Goal: Information Seeking & Learning: Compare options

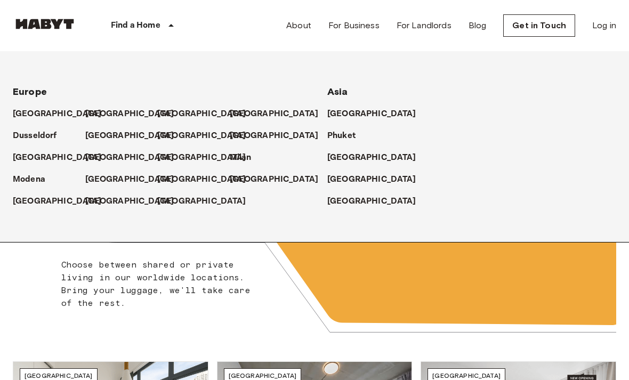
click at [98, 117] on p "[GEOGRAPHIC_DATA]" at bounding box center [129, 114] width 89 height 13
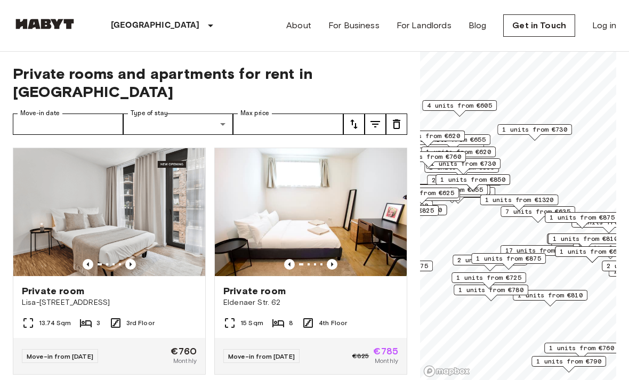
click at [209, 92] on div "Private rooms and apartments for rent in Berlin Move-in date Move-in date Type …" at bounding box center [210, 216] width 394 height 329
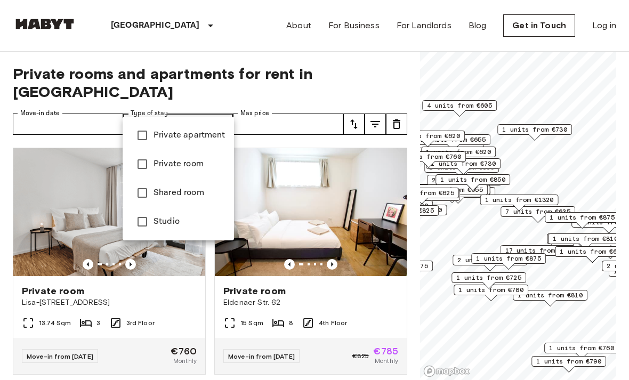
click at [172, 172] on li "Private room" at bounding box center [178, 164] width 111 height 29
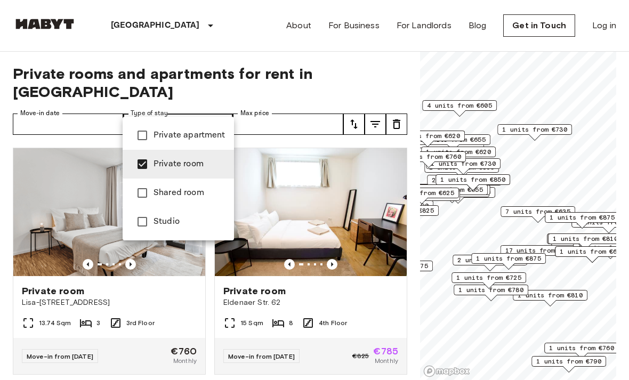
type input "**********"
click at [568, 168] on div at bounding box center [314, 190] width 629 height 380
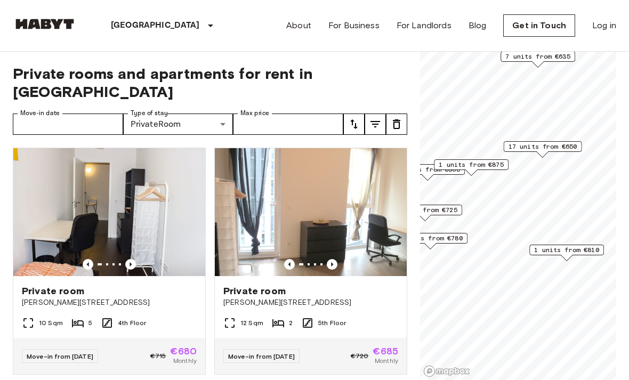
click at [572, 251] on span "1 units from €810" at bounding box center [566, 250] width 65 height 10
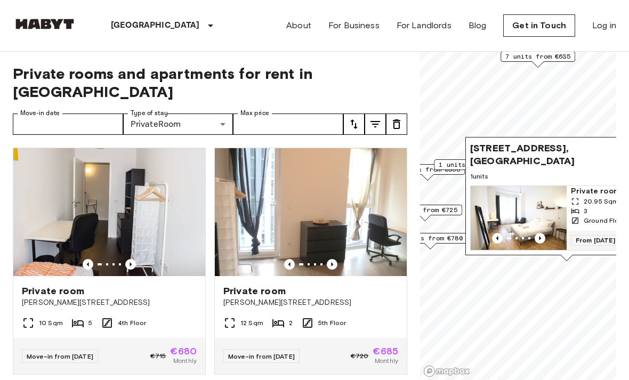
click at [541, 240] on icon "Previous image" at bounding box center [539, 238] width 11 height 11
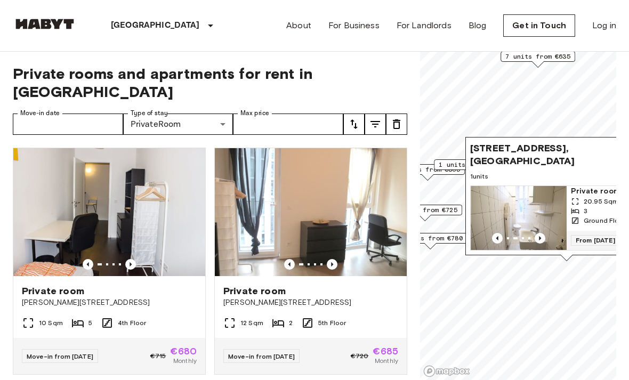
click at [540, 243] on icon "Previous image" at bounding box center [539, 238] width 11 height 11
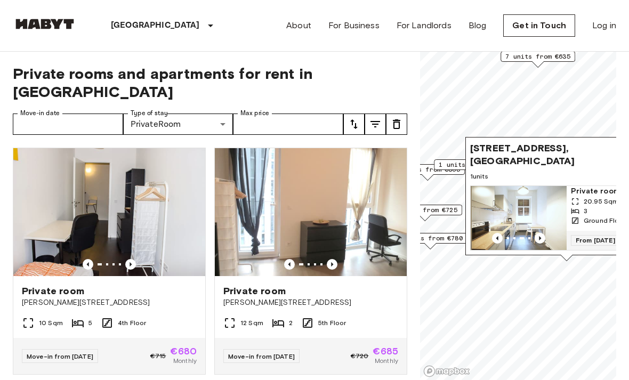
click at [577, 217] on icon "Map marker" at bounding box center [575, 220] width 6 height 6
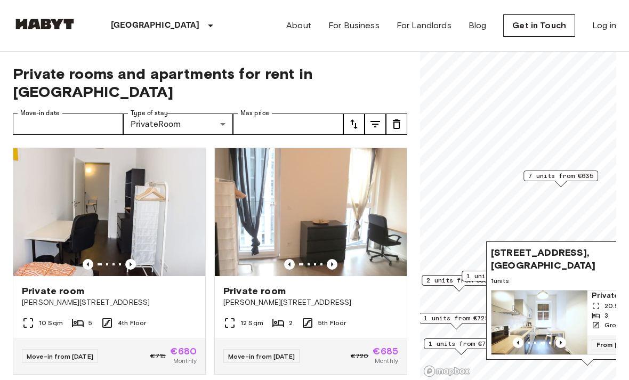
click at [517, 299] on img "Map marker" at bounding box center [539, 322] width 96 height 64
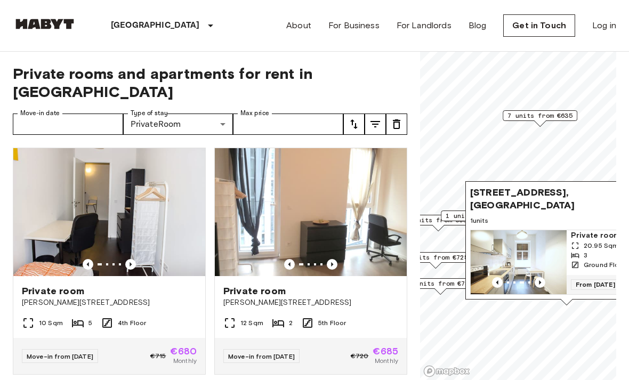
click at [545, 118] on span "7 units from €635" at bounding box center [539, 116] width 65 height 10
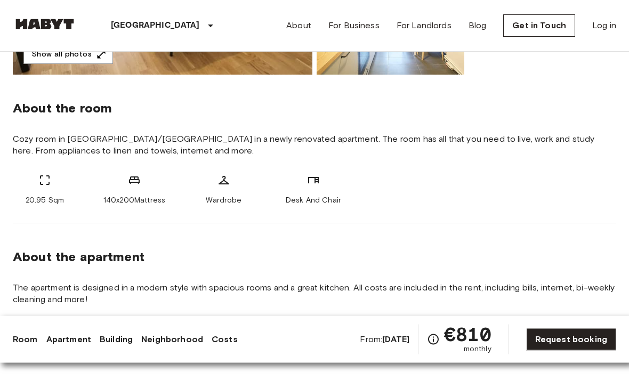
scroll to position [335, 0]
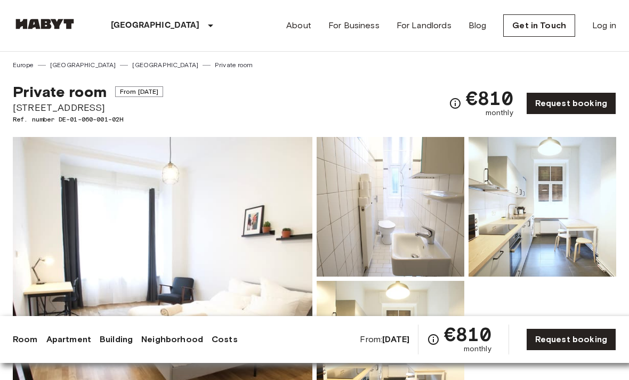
click at [476, 13] on div "About For Business For Landlords Blog Get in Touch Log in" at bounding box center [451, 25] width 330 height 51
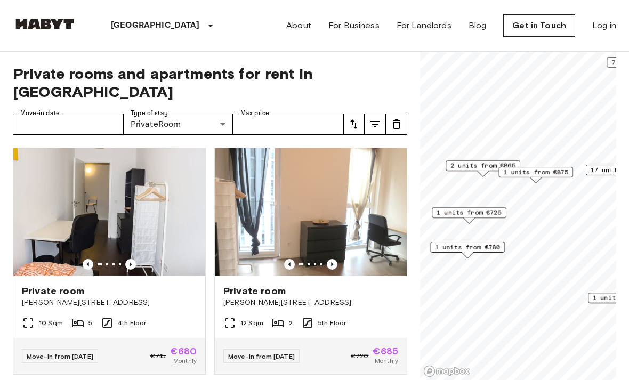
click at [476, 242] on div "1 units from €780" at bounding box center [467, 247] width 75 height 11
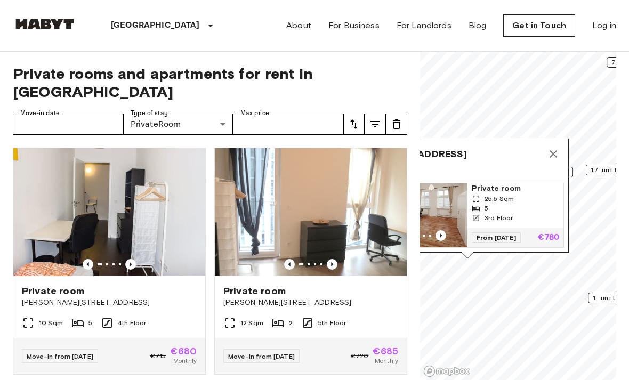
click at [547, 159] on button "Map marker" at bounding box center [552, 153] width 21 height 21
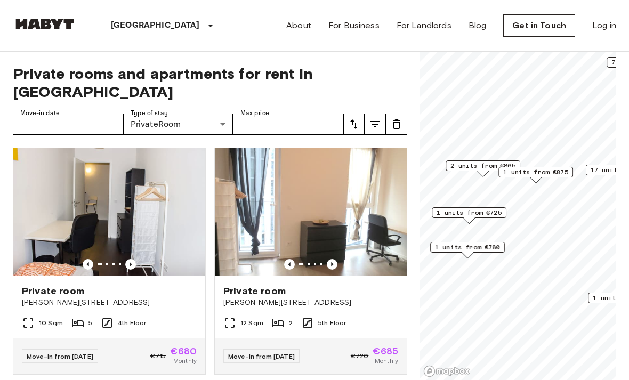
click at [482, 217] on span "1 units from €725" at bounding box center [468, 213] width 65 height 10
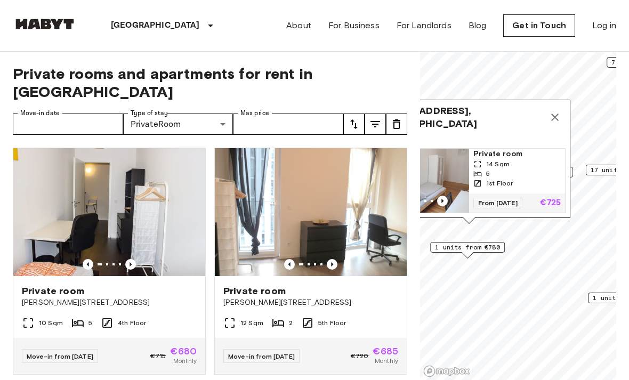
click at [552, 115] on icon "Map marker" at bounding box center [554, 117] width 7 height 7
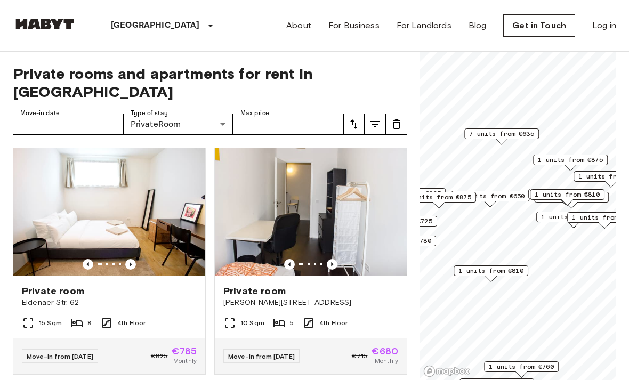
click at [575, 161] on span "1 units from €875" at bounding box center [570, 160] width 65 height 10
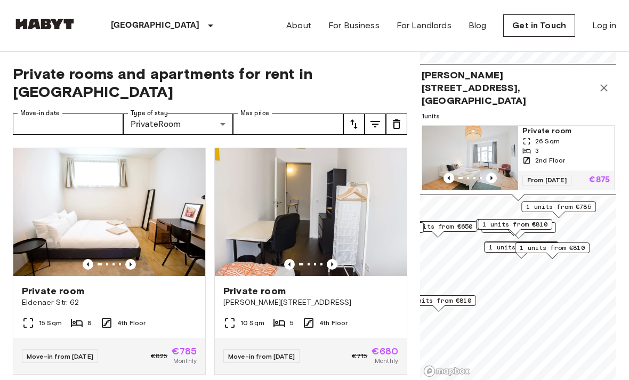
click at [569, 212] on div "1 units from €785" at bounding box center [558, 206] width 75 height 11
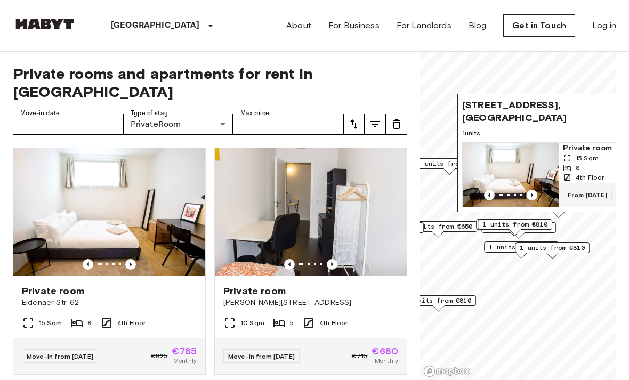
click at [517, 225] on span "1 units from €810" at bounding box center [514, 225] width 65 height 10
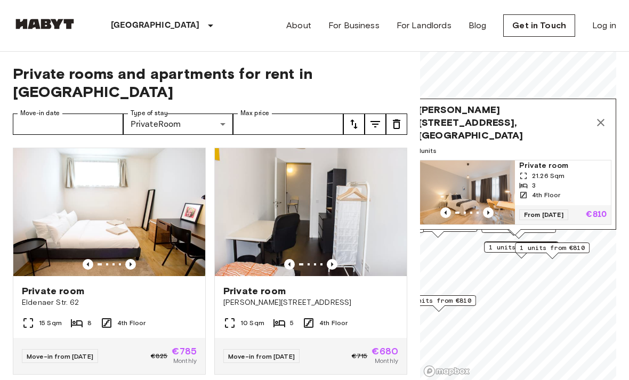
click at [491, 216] on icon "Previous image" at bounding box center [488, 212] width 11 height 11
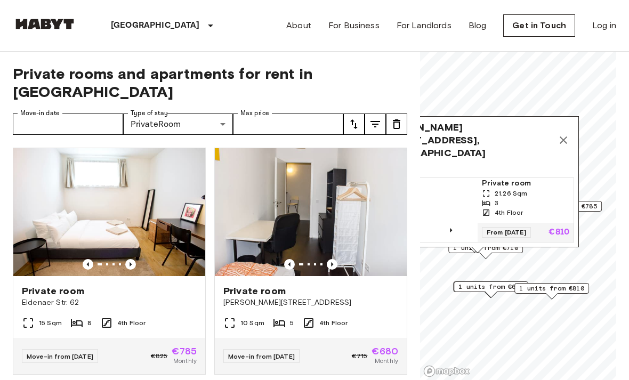
click at [560, 140] on icon "Map marker" at bounding box center [563, 140] width 13 height 13
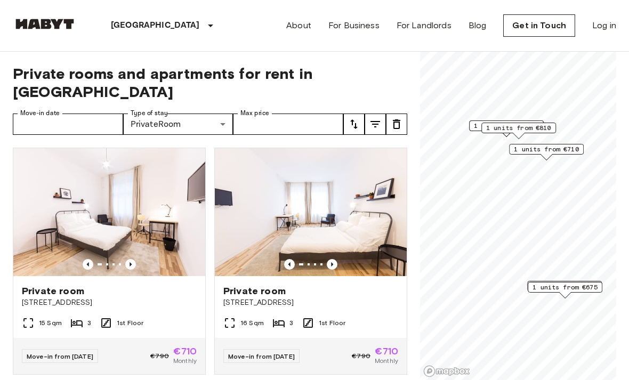
click at [529, 132] on span "1 units from €810" at bounding box center [518, 128] width 65 height 10
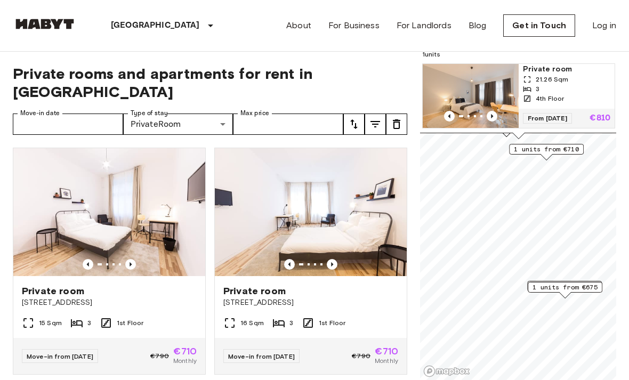
click at [566, 150] on span "1 units from €710" at bounding box center [546, 149] width 65 height 10
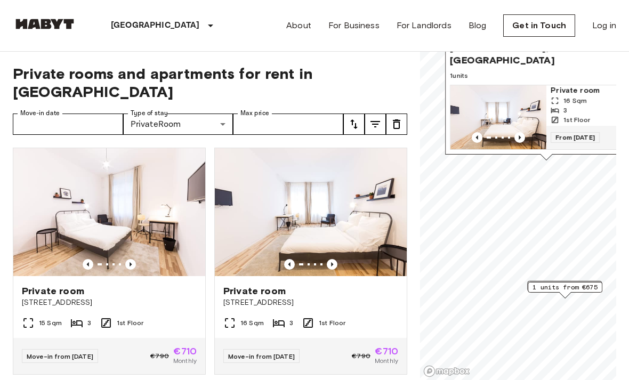
click at [551, 157] on div "Map marker" at bounding box center [546, 157] width 12 height 6
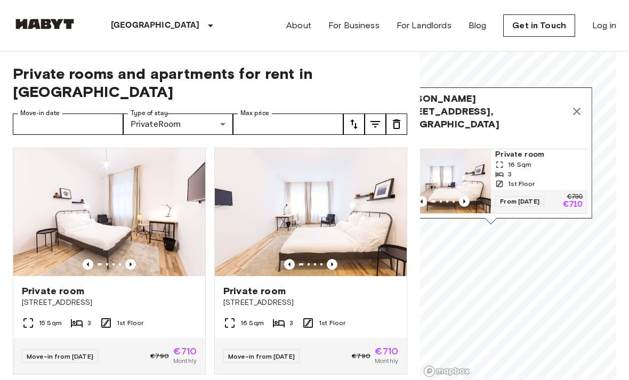
click at [573, 115] on icon "Map marker" at bounding box center [576, 111] width 7 height 7
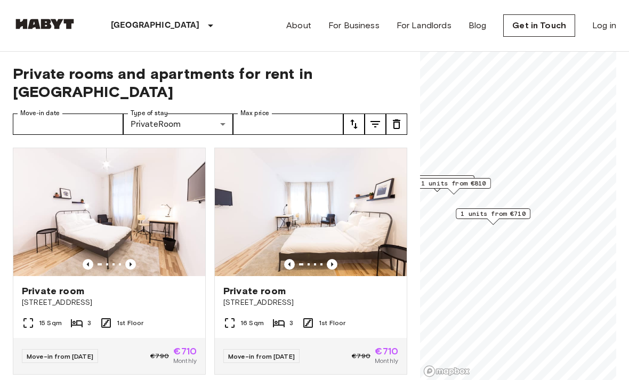
click at [477, 179] on span "1 units from €810" at bounding box center [453, 184] width 65 height 10
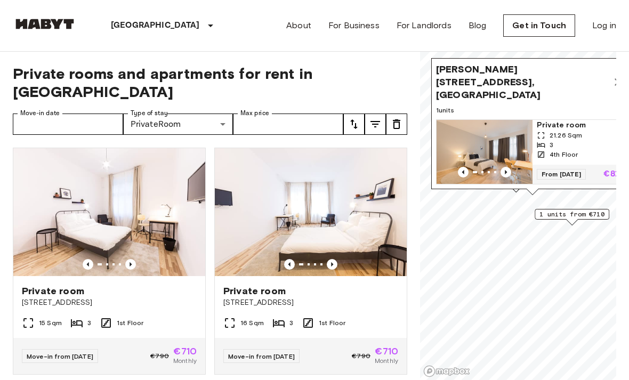
click at [499, 183] on img "Map marker" at bounding box center [484, 152] width 96 height 64
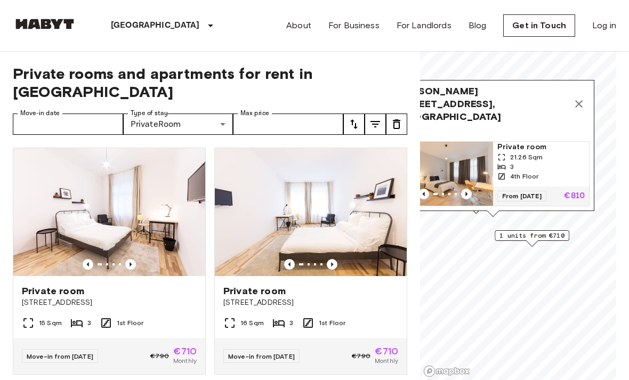
click at [586, 102] on button "Map marker" at bounding box center [578, 103] width 21 height 21
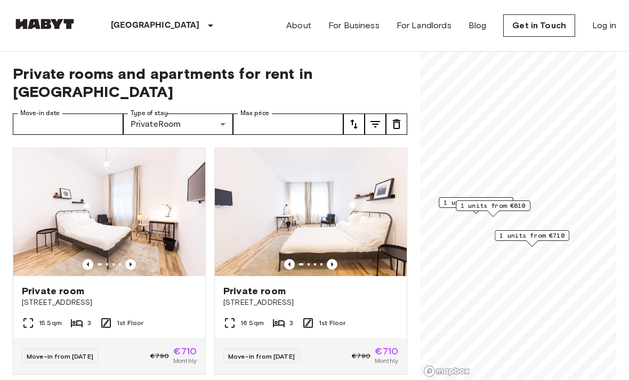
click at [443, 207] on span "1 units from €805" at bounding box center [475, 203] width 65 height 10
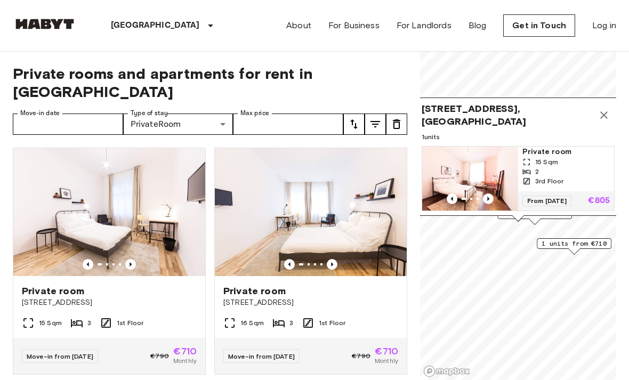
click at [492, 193] on icon "Previous image" at bounding box center [488, 198] width 11 height 11
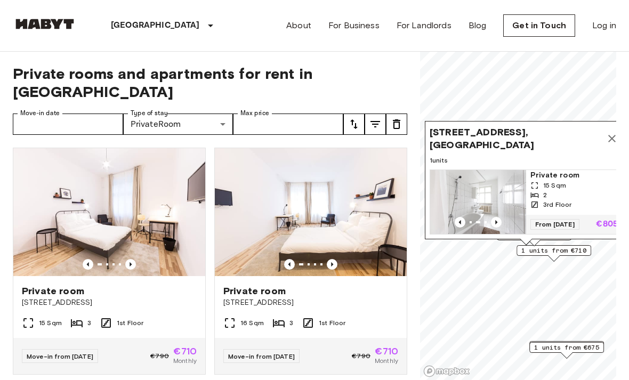
click at [500, 181] on img "Map marker" at bounding box center [478, 202] width 96 height 64
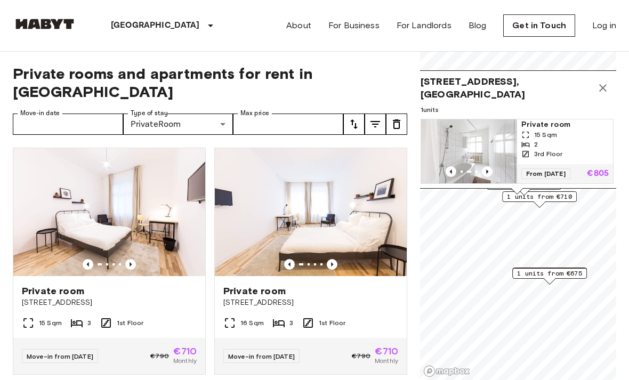
click at [577, 270] on span "1 units from €675" at bounding box center [549, 274] width 65 height 10
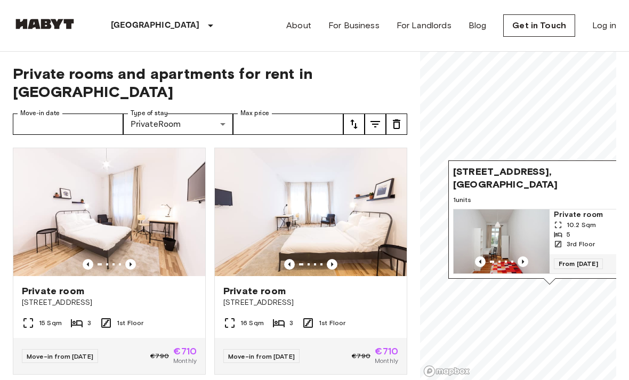
click at [524, 265] on icon "Previous image" at bounding box center [522, 261] width 11 height 11
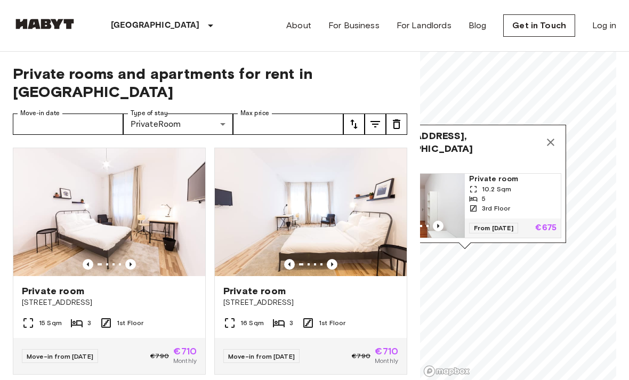
click at [560, 142] on button "Map marker" at bounding box center [550, 142] width 21 height 21
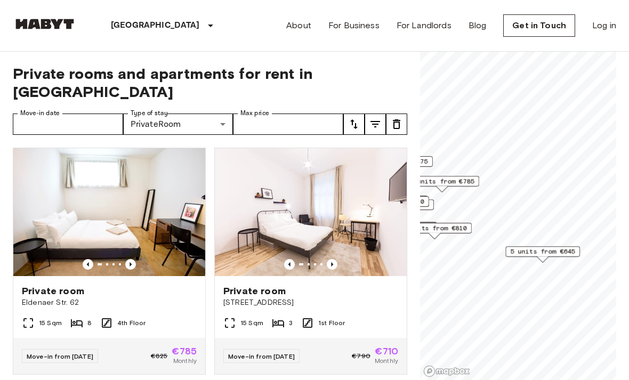
click at [564, 253] on span "5 units from €645" at bounding box center [542, 252] width 65 height 10
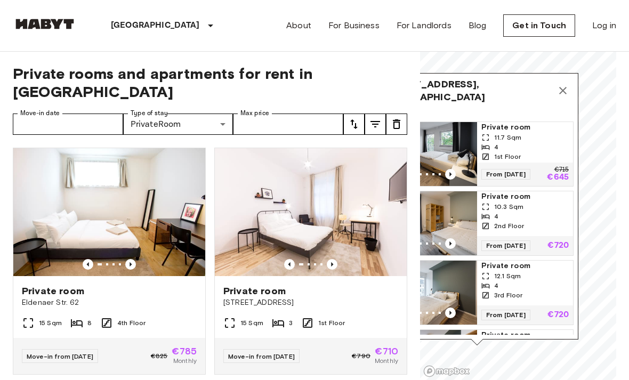
click at [571, 85] on button "Map marker" at bounding box center [562, 90] width 21 height 21
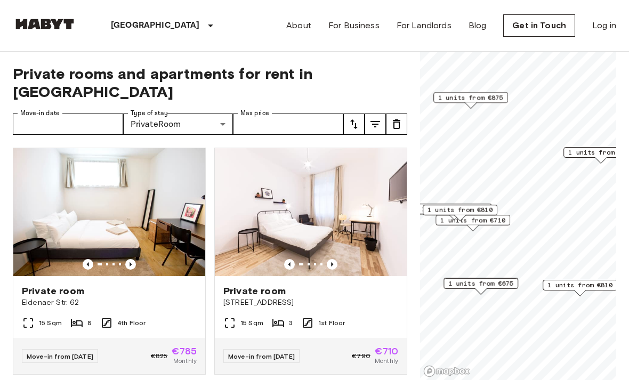
click at [489, 101] on span "1 units from €875" at bounding box center [470, 98] width 65 height 10
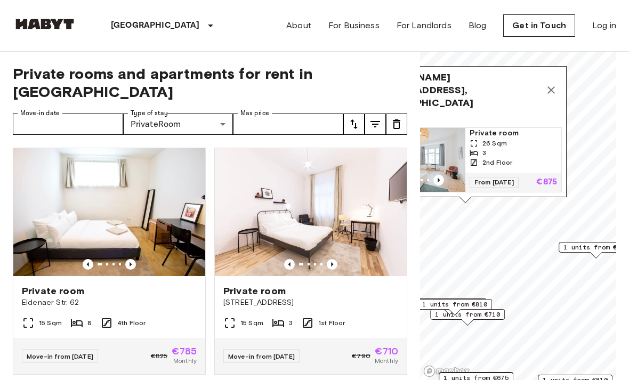
click at [556, 96] on icon "Map marker" at bounding box center [551, 90] width 13 height 13
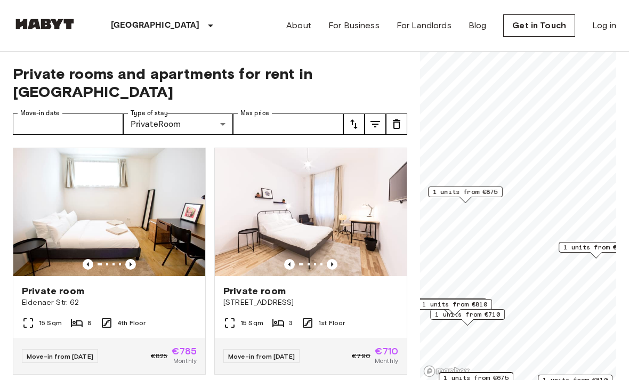
click at [593, 250] on span "1 units from €785" at bounding box center [595, 247] width 65 height 10
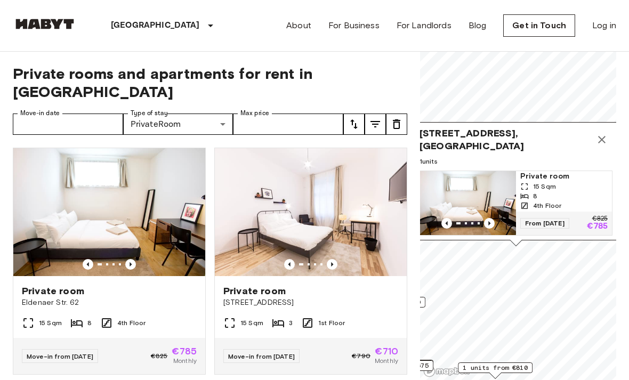
click at [602, 148] on button "Map marker" at bounding box center [601, 139] width 21 height 21
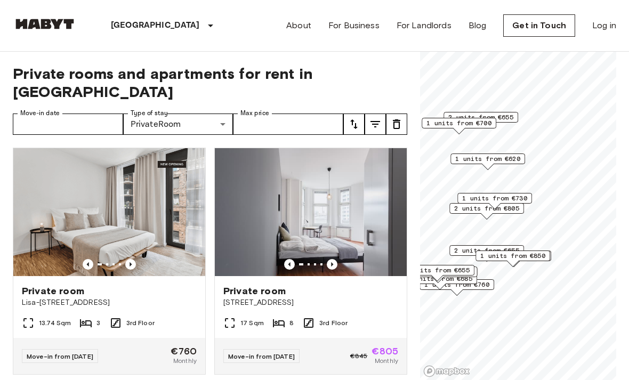
click at [517, 212] on span "2 units from €805" at bounding box center [486, 209] width 65 height 10
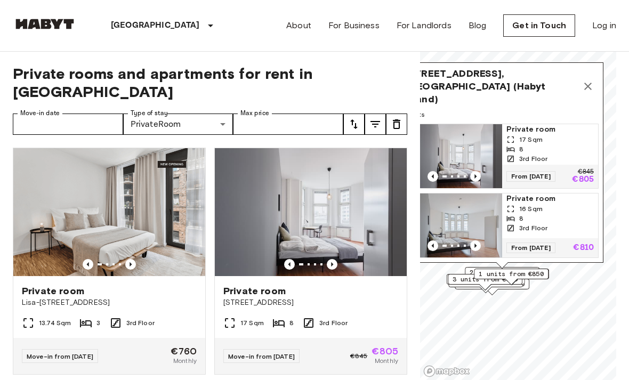
click at [598, 83] on div "Müllerstraße 6, 13353 Berlin, GER (Habyt Brand) 2 units Private room 17 Sqm 8 3…" at bounding box center [502, 162] width 202 height 200
click at [598, 83] on div "Müllerstraße 6, 13353 Berlin, GER (Habyt Brand)" at bounding box center [502, 86] width 193 height 38
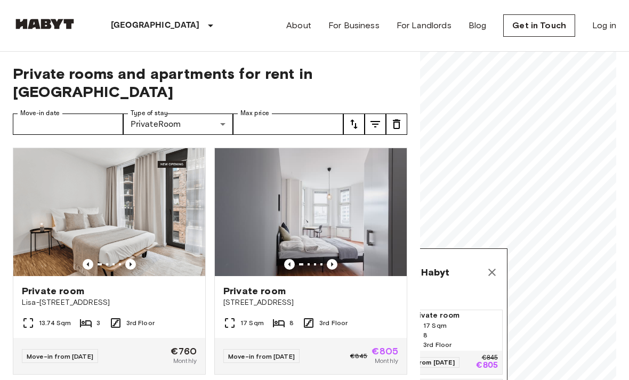
click at [496, 272] on icon "Map marker" at bounding box center [491, 272] width 13 height 13
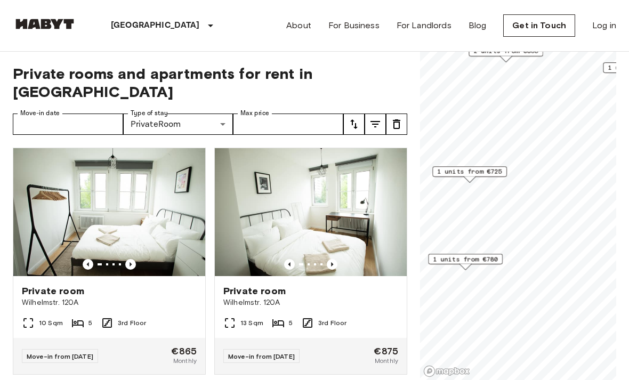
click at [470, 255] on span "1 units from €780" at bounding box center [465, 259] width 65 height 10
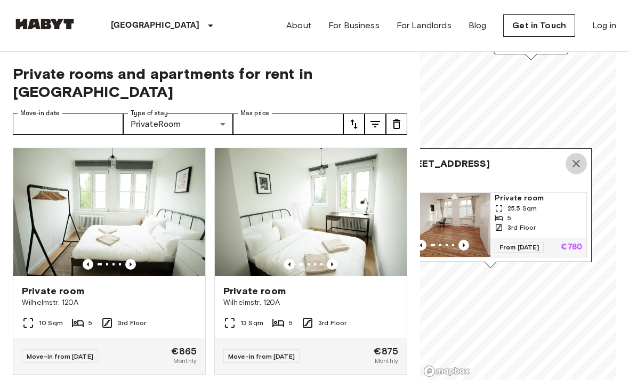
click at [578, 160] on icon "Map marker" at bounding box center [576, 163] width 13 height 13
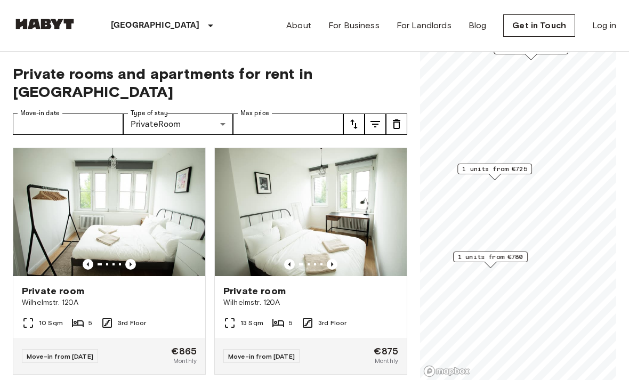
click at [521, 168] on span "1 units from €725" at bounding box center [494, 169] width 65 height 10
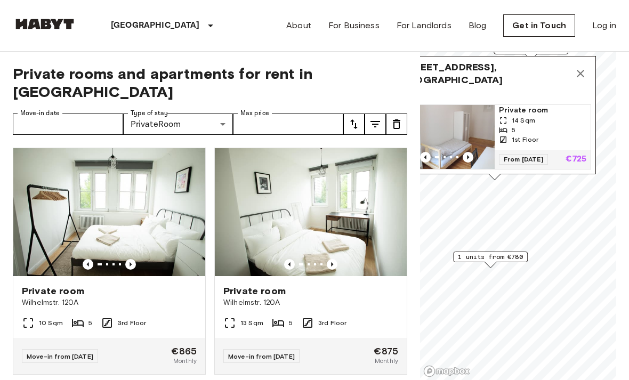
click at [578, 70] on icon "Map marker" at bounding box center [580, 73] width 13 height 13
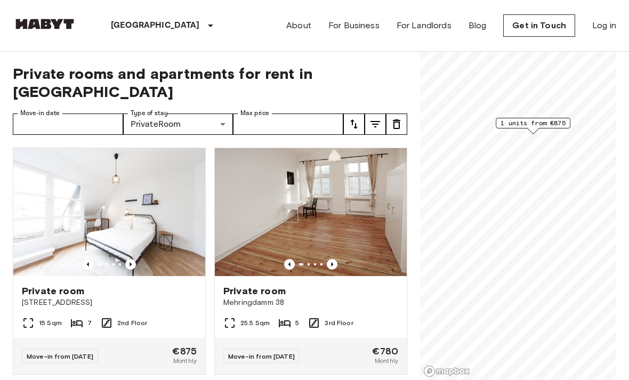
click at [562, 121] on span "1 units from €875" at bounding box center [532, 123] width 65 height 10
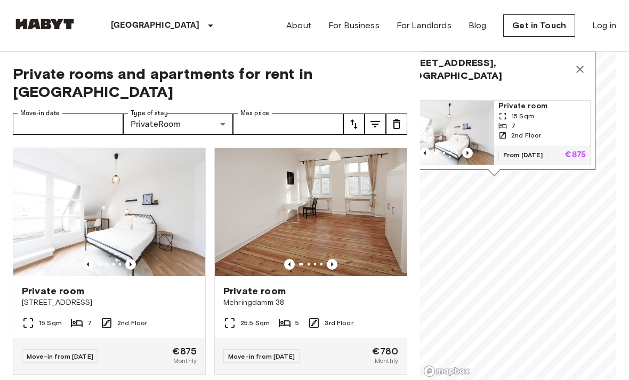
click at [581, 72] on icon "Map marker" at bounding box center [579, 69] width 13 height 13
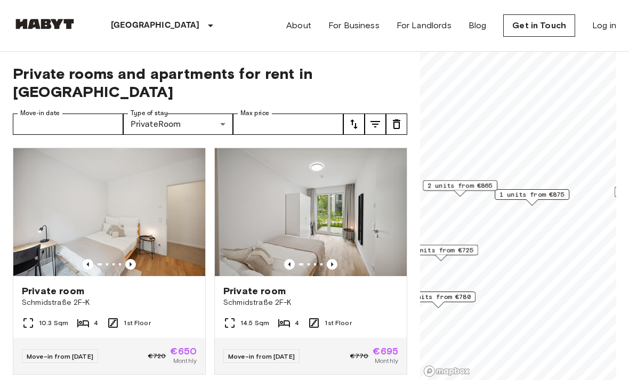
click at [471, 190] on span "2 units from €865" at bounding box center [459, 186] width 65 height 10
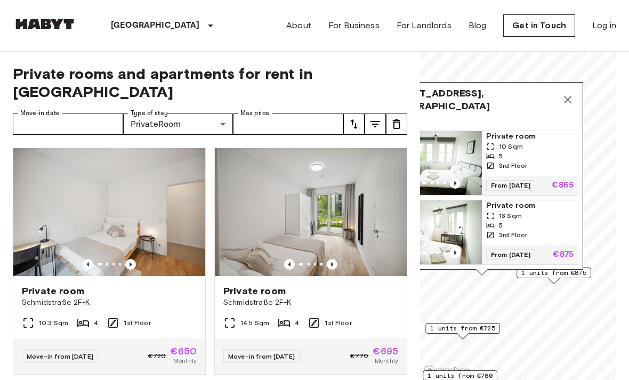
click at [572, 93] on icon "Map marker" at bounding box center [567, 99] width 13 height 13
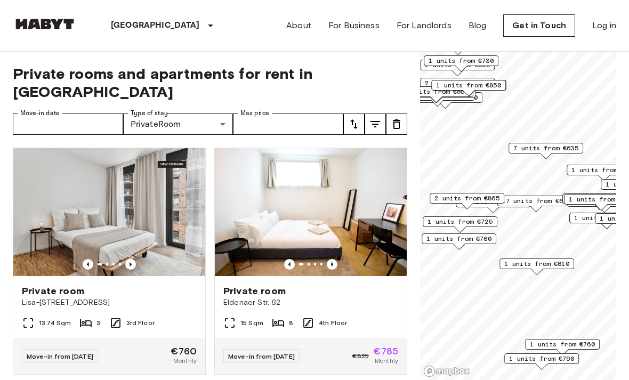
click at [545, 268] on span "1 units from €810" at bounding box center [536, 264] width 65 height 10
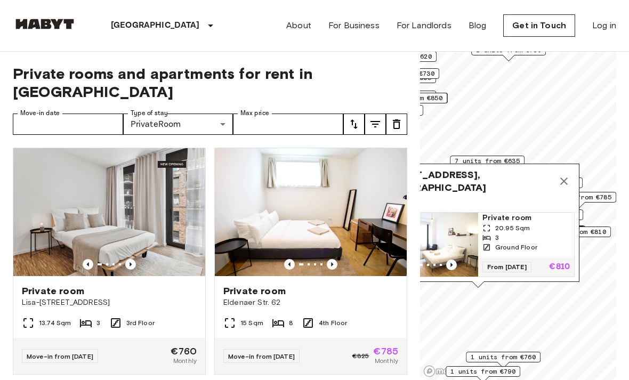
click at [566, 172] on button "Map marker" at bounding box center [563, 181] width 21 height 21
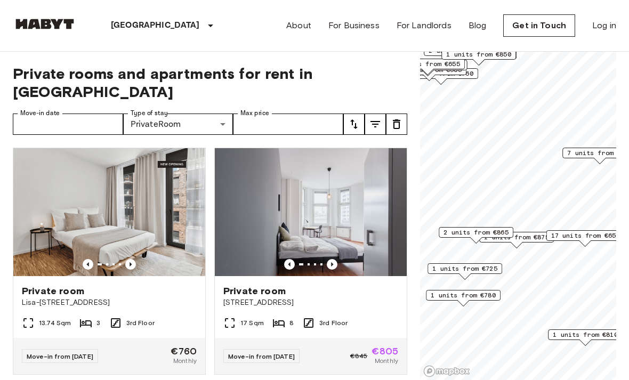
click at [460, 237] on span "2 units from €865" at bounding box center [475, 233] width 65 height 10
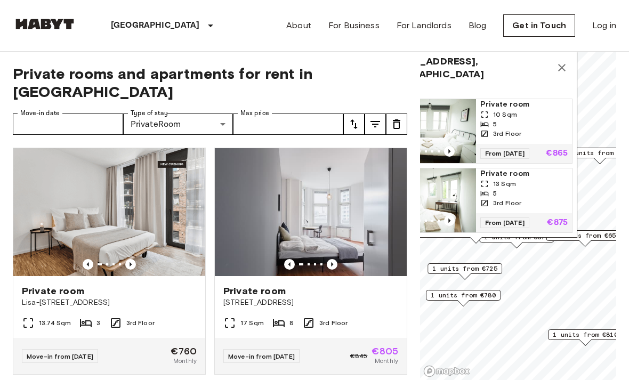
click at [551, 66] on button "Map marker" at bounding box center [561, 67] width 21 height 21
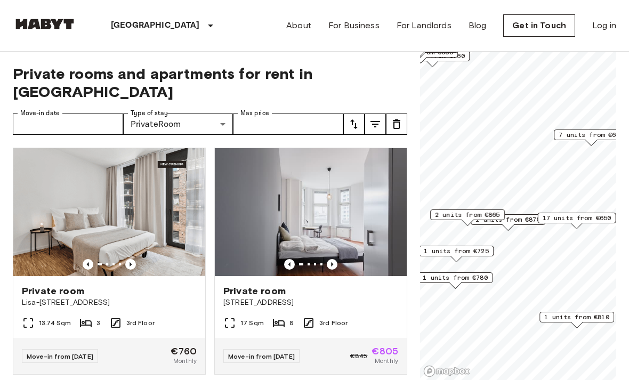
click at [134, 259] on icon "Previous image" at bounding box center [130, 264] width 11 height 11
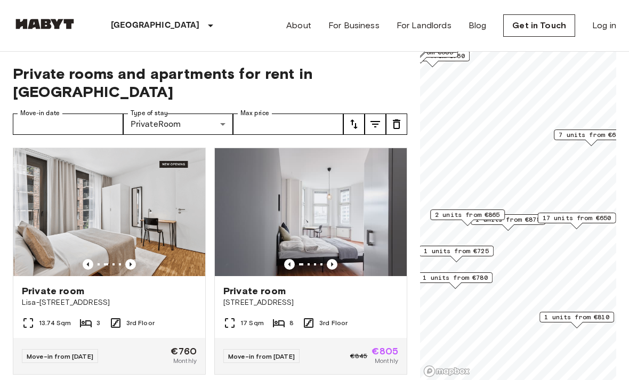
click at [128, 255] on img at bounding box center [111, 212] width 192 height 128
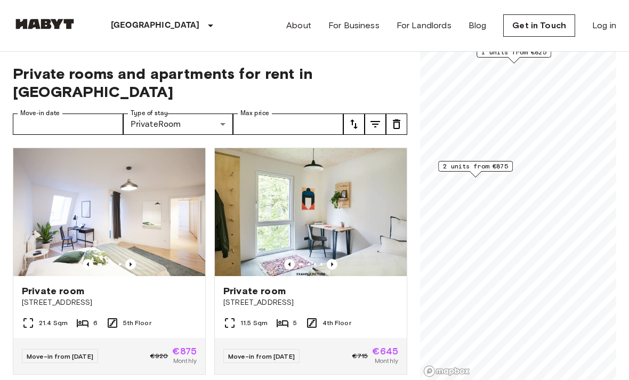
click at [492, 168] on span "2 units from €875" at bounding box center [475, 166] width 65 height 10
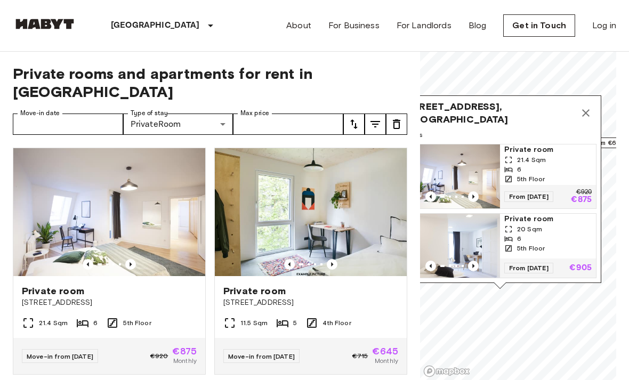
click at [578, 106] on button "Map marker" at bounding box center [585, 112] width 21 height 21
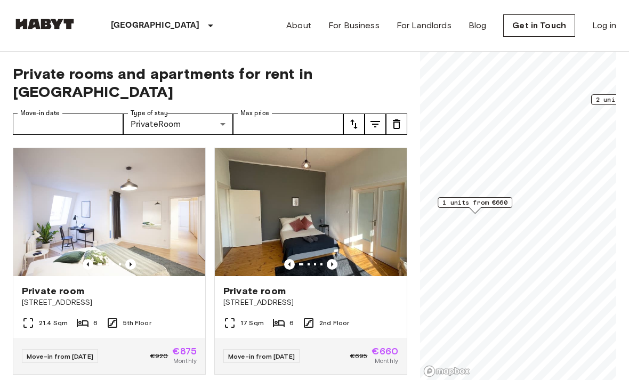
click at [491, 200] on span "1 units from €660" at bounding box center [474, 203] width 65 height 10
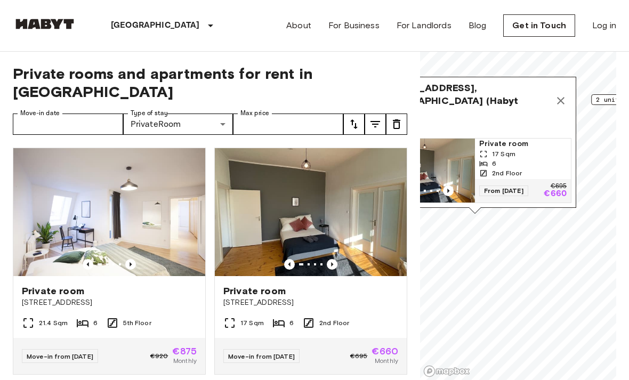
click at [552, 101] on button "Map marker" at bounding box center [560, 100] width 21 height 21
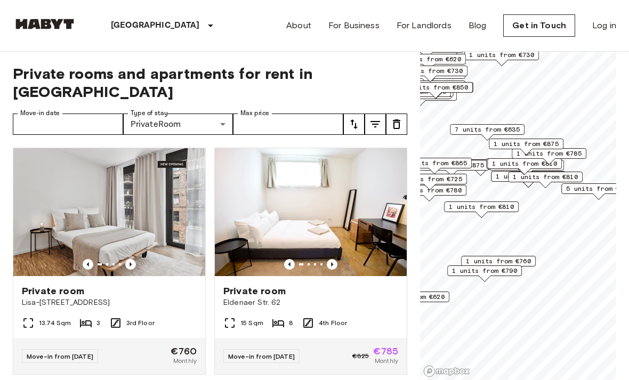
click at [551, 181] on span "1 units from €810" at bounding box center [545, 177] width 65 height 10
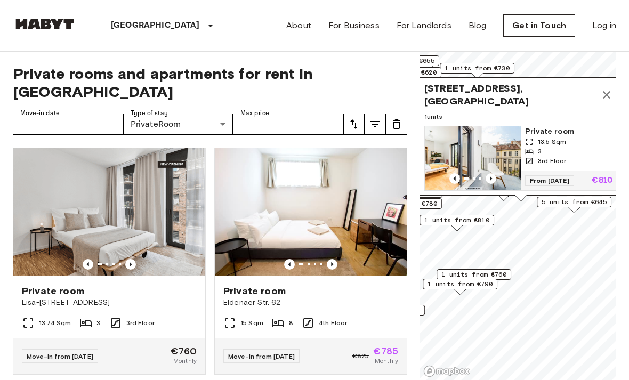
click at [488, 179] on icon "Previous image" at bounding box center [490, 178] width 11 height 11
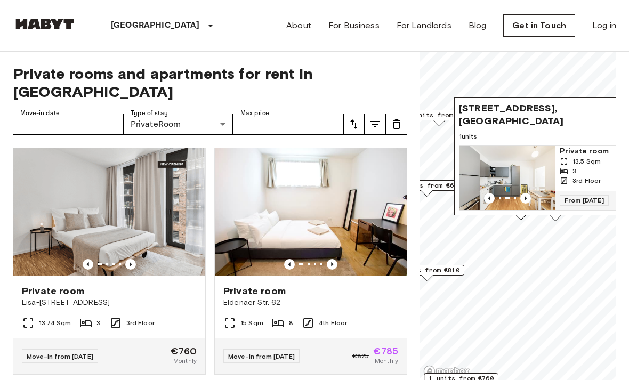
click at [525, 201] on icon "Previous image" at bounding box center [525, 198] width 11 height 11
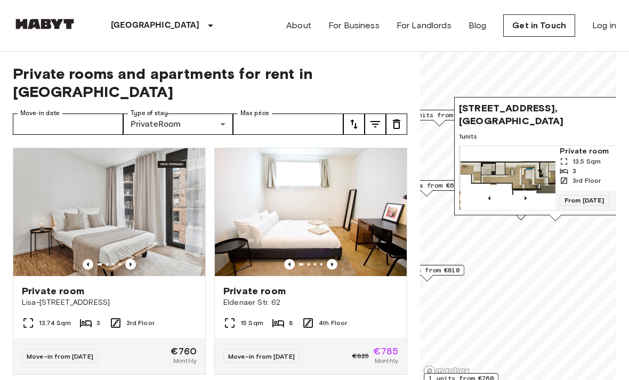
click at [525, 199] on icon "Previous image" at bounding box center [525, 198] width 2 height 4
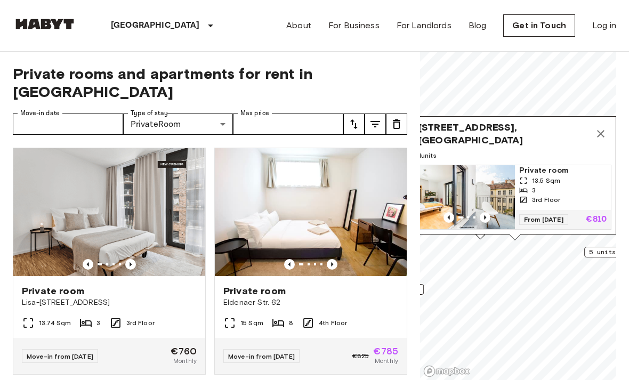
click at [599, 140] on icon "Map marker" at bounding box center [600, 133] width 13 height 13
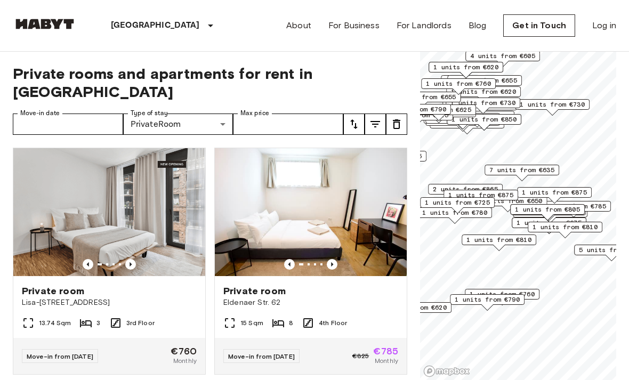
click at [295, 352] on span "Move-in from 04 Oct 25" at bounding box center [261, 356] width 67 height 8
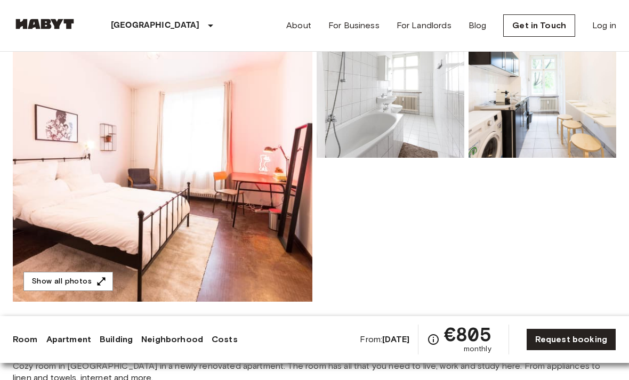
scroll to position [119, 0]
click at [106, 270] on img at bounding box center [162, 159] width 299 height 283
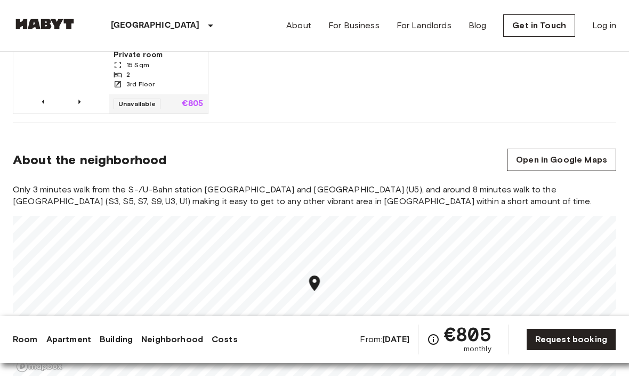
scroll to position [775, 0]
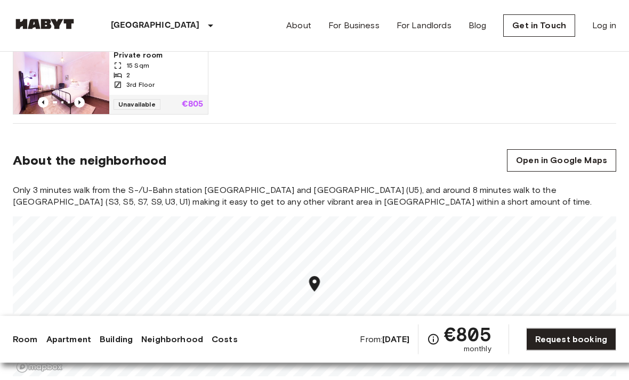
click at [415, 4] on div "About For Business For Landlords Blog Get in Touch Log in" at bounding box center [451, 25] width 330 height 51
